Goal: Communication & Community: Participate in discussion

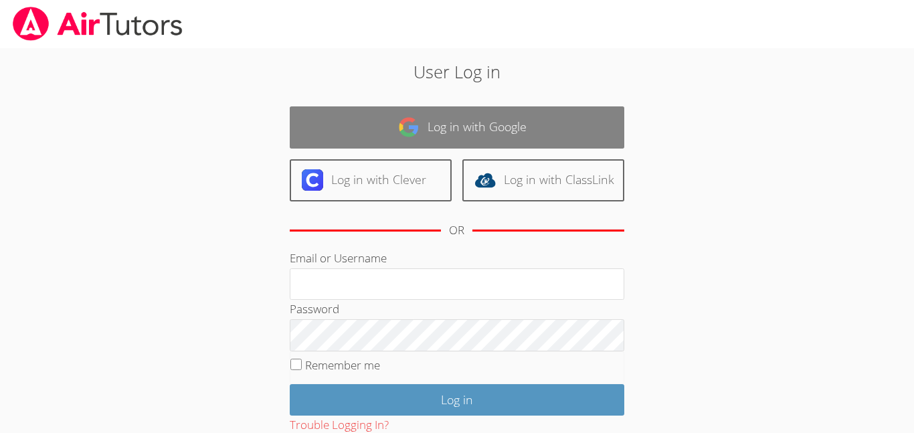
click at [407, 133] on img at bounding box center [408, 126] width 21 height 21
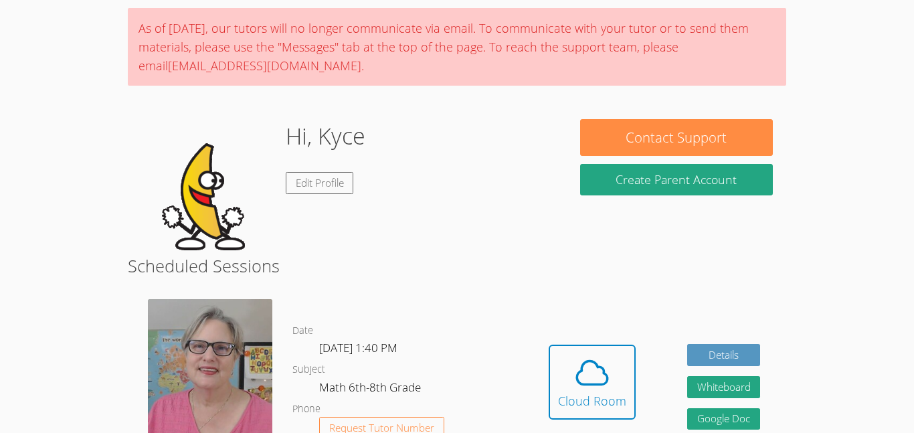
scroll to position [98, 0]
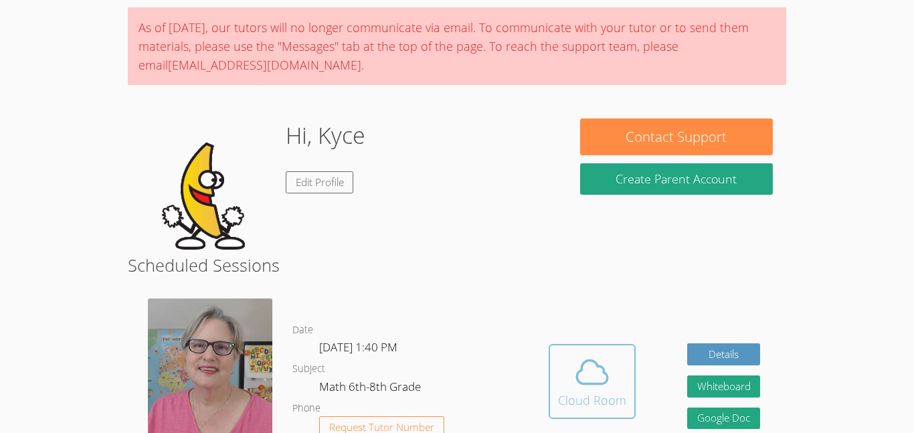
click at [570, 370] on span at bounding box center [592, 371] width 68 height 37
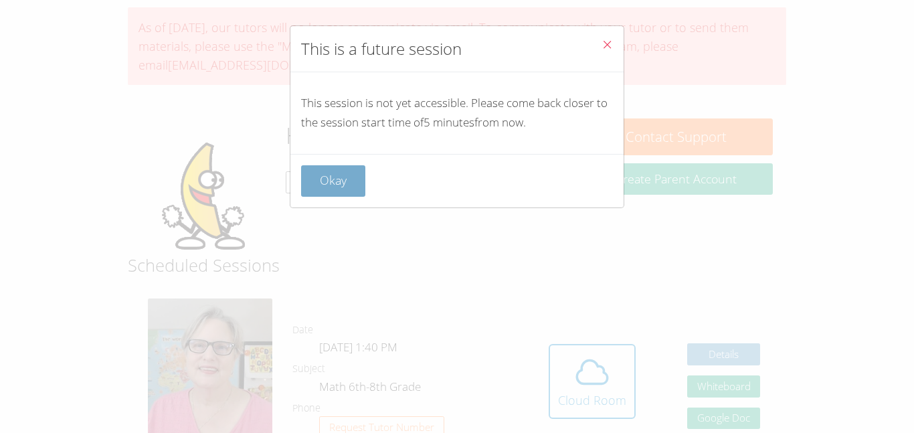
click at [347, 179] on button "Okay" at bounding box center [333, 180] width 64 height 31
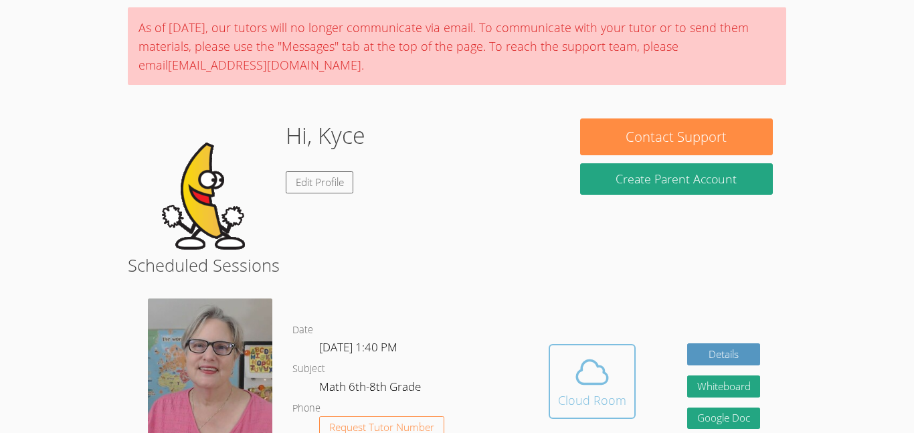
click at [564, 379] on span at bounding box center [592, 371] width 68 height 37
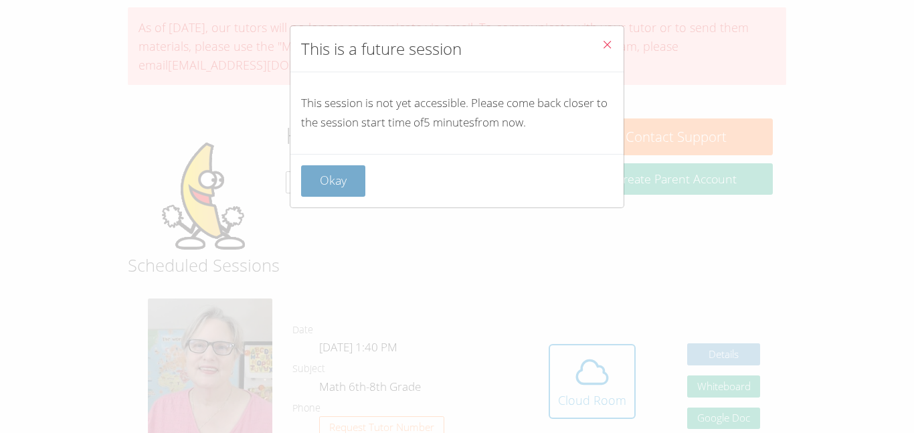
click at [347, 175] on button "Okay" at bounding box center [333, 180] width 64 height 31
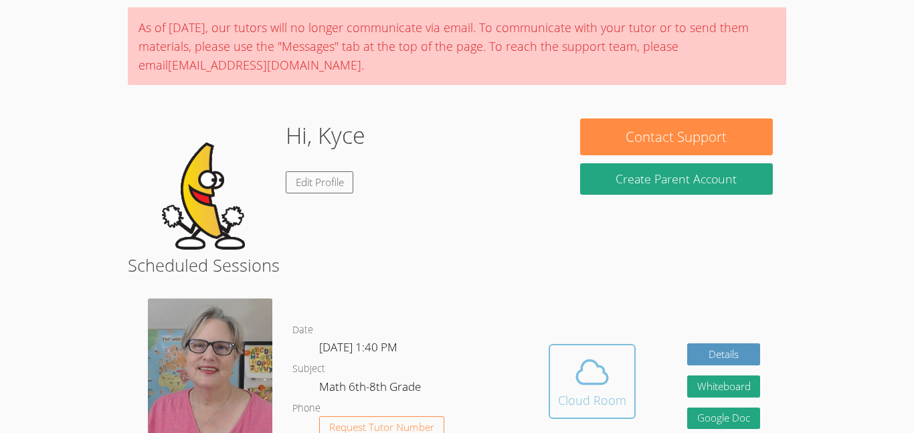
click at [587, 371] on icon at bounding box center [591, 371] width 37 height 37
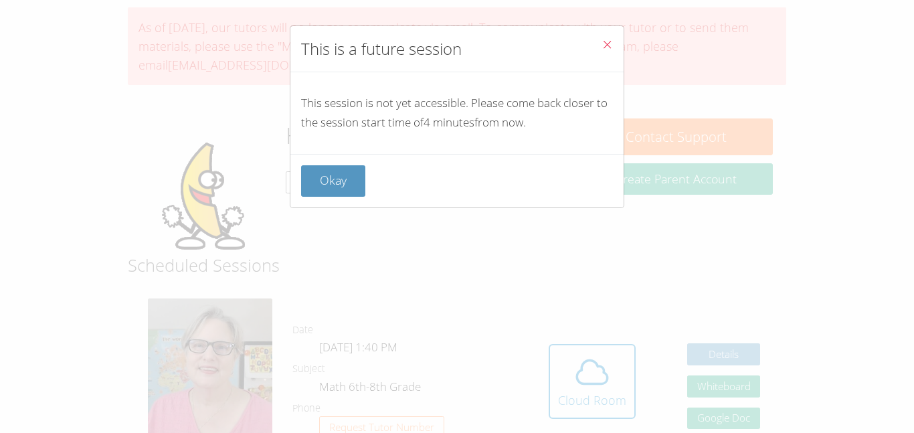
click at [614, 46] on button "Close" at bounding box center [607, 46] width 33 height 41
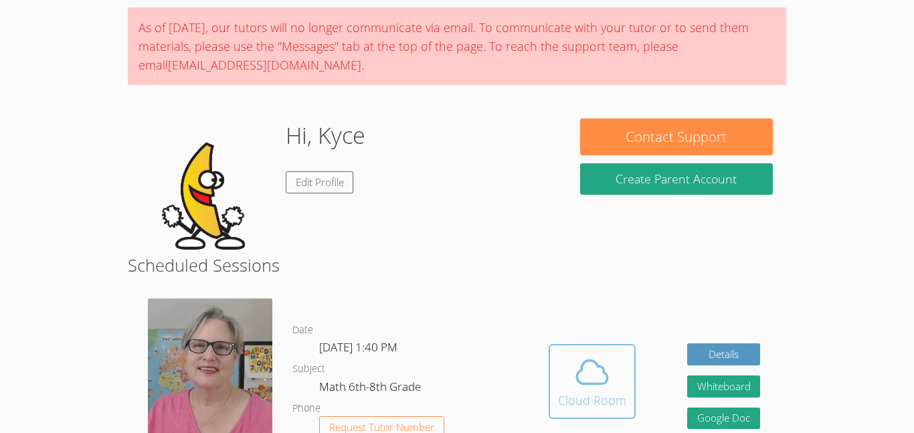
click at [613, 377] on span at bounding box center [592, 371] width 68 height 37
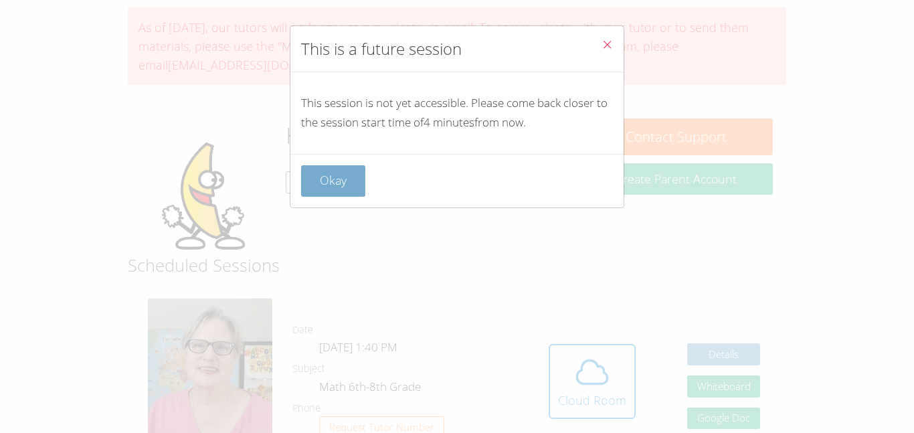
click at [357, 172] on button "Okay" at bounding box center [333, 180] width 64 height 31
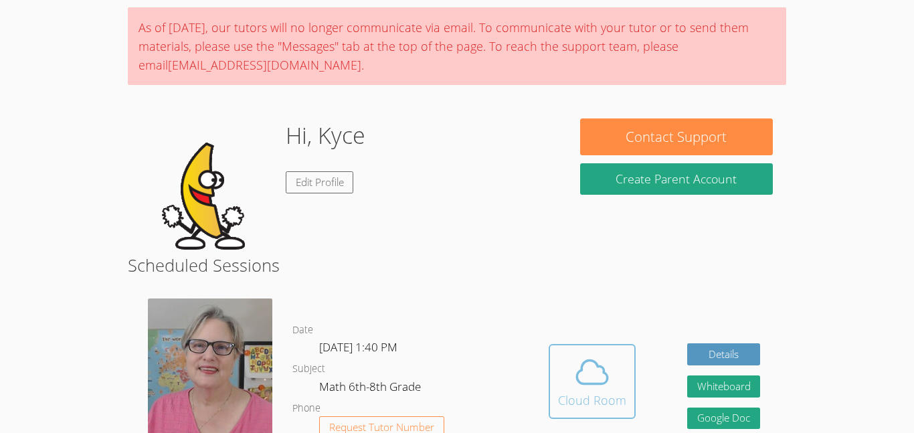
click at [584, 417] on button "Cloud Room" at bounding box center [592, 381] width 87 height 75
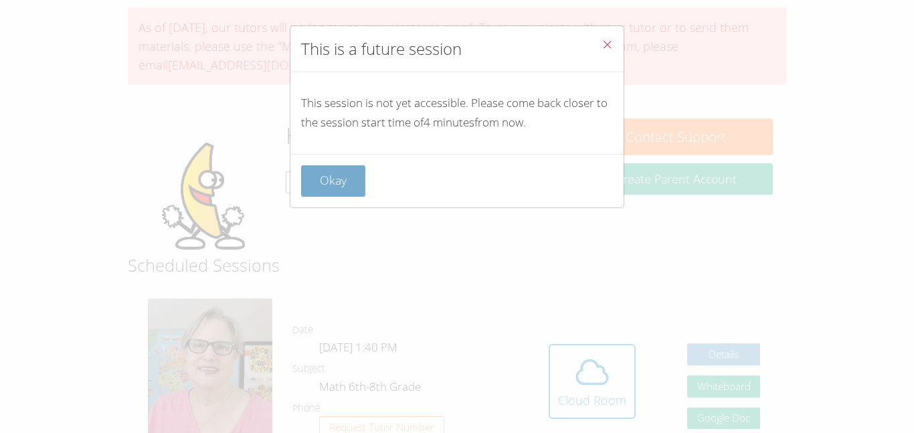
click at [341, 185] on button "Okay" at bounding box center [333, 180] width 64 height 31
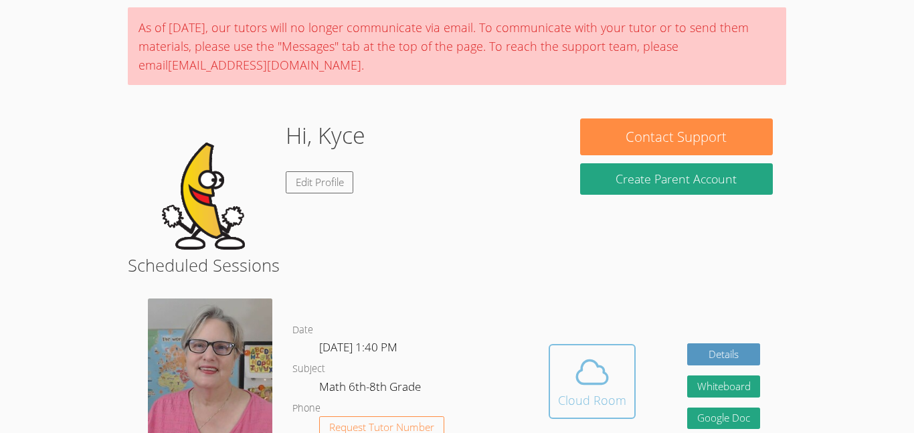
click at [584, 406] on div "Cloud Room" at bounding box center [592, 400] width 68 height 19
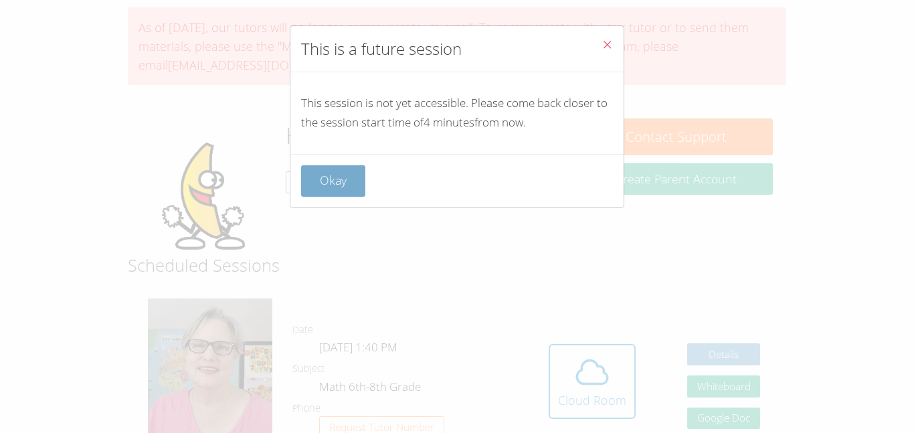
click at [355, 181] on button "Okay" at bounding box center [333, 180] width 64 height 31
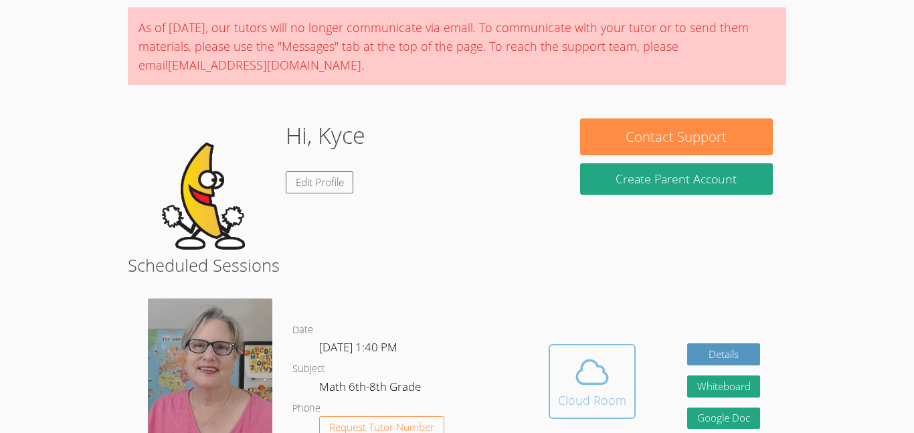
click at [574, 387] on icon at bounding box center [591, 371] width 37 height 37
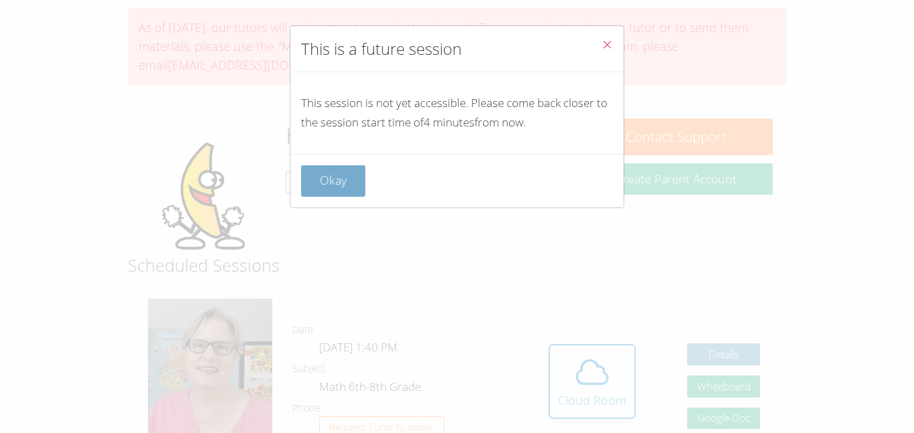
click at [330, 183] on button "Okay" at bounding box center [333, 180] width 64 height 31
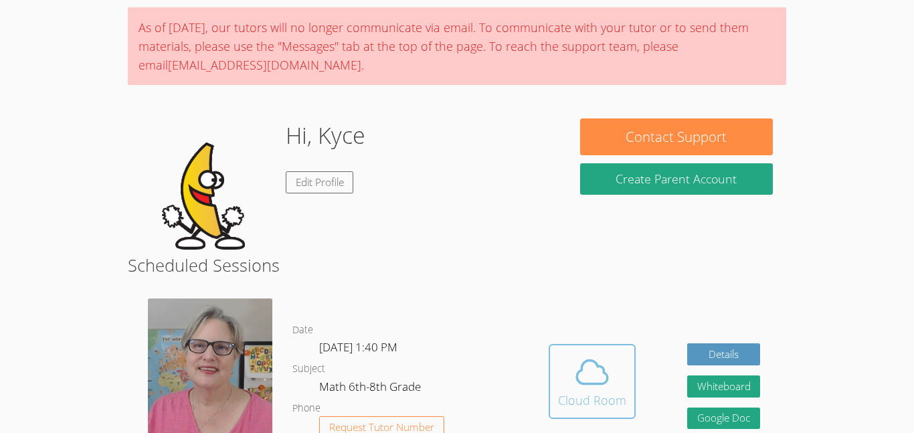
click at [578, 370] on icon at bounding box center [592, 371] width 31 height 23
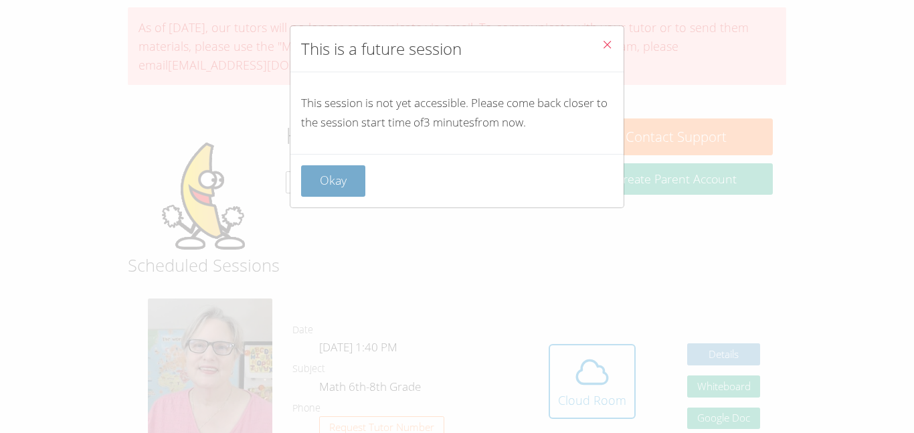
click at [350, 195] on button "Okay" at bounding box center [333, 180] width 64 height 31
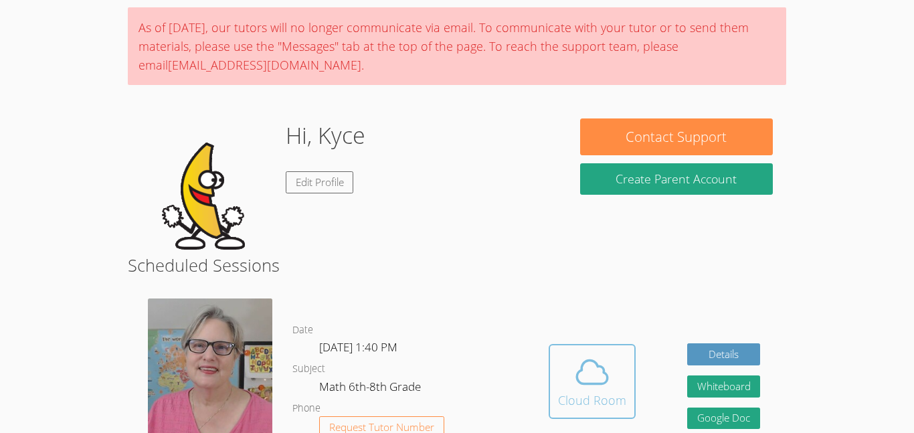
click at [591, 365] on icon at bounding box center [591, 371] width 37 height 37
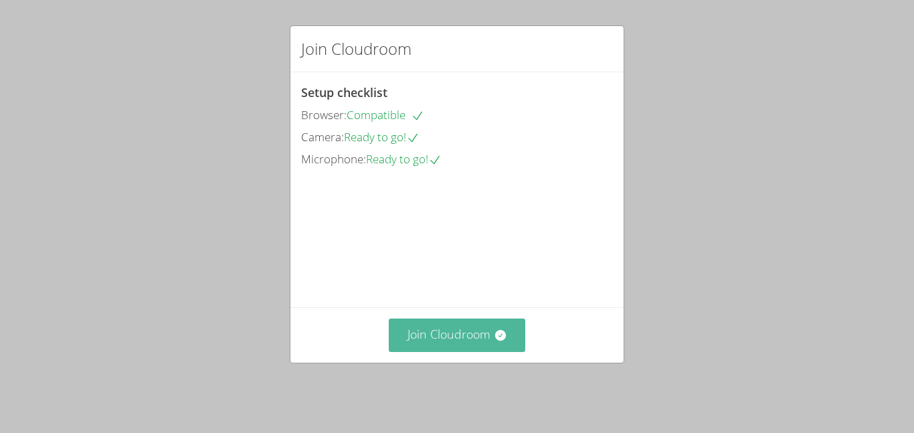
click at [484, 337] on button "Join Cloudroom" at bounding box center [457, 335] width 137 height 33
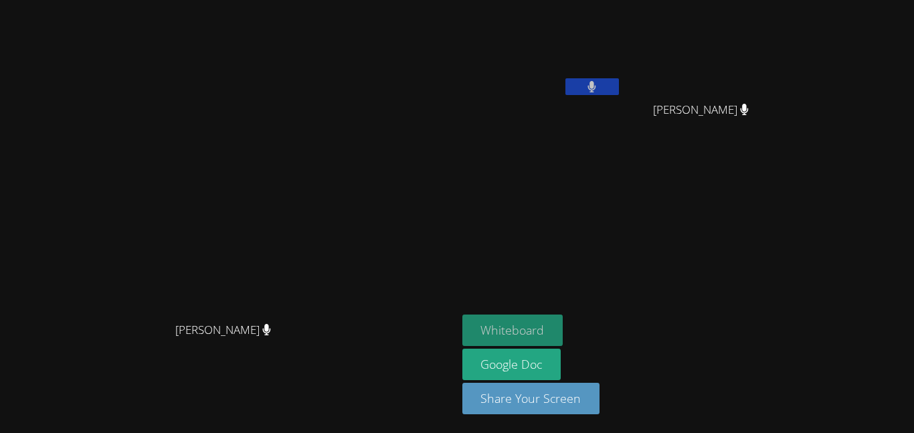
click at [563, 328] on button "Whiteboard" at bounding box center [512, 330] width 101 height 31
